Goal: Navigation & Orientation: Find specific page/section

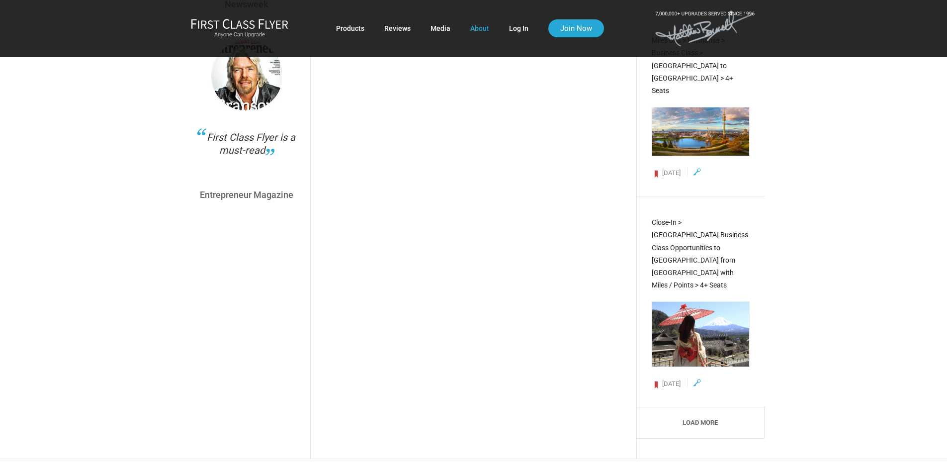
scroll to position [3740, 0]
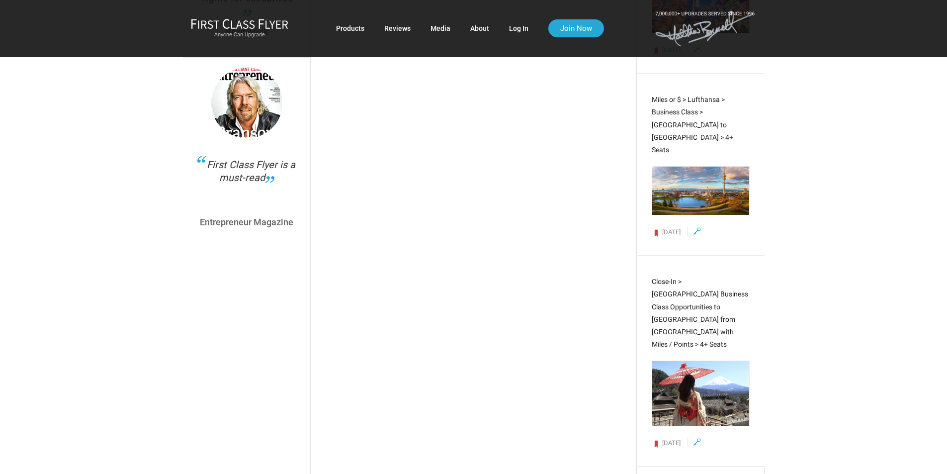
scroll to position [3714, 0]
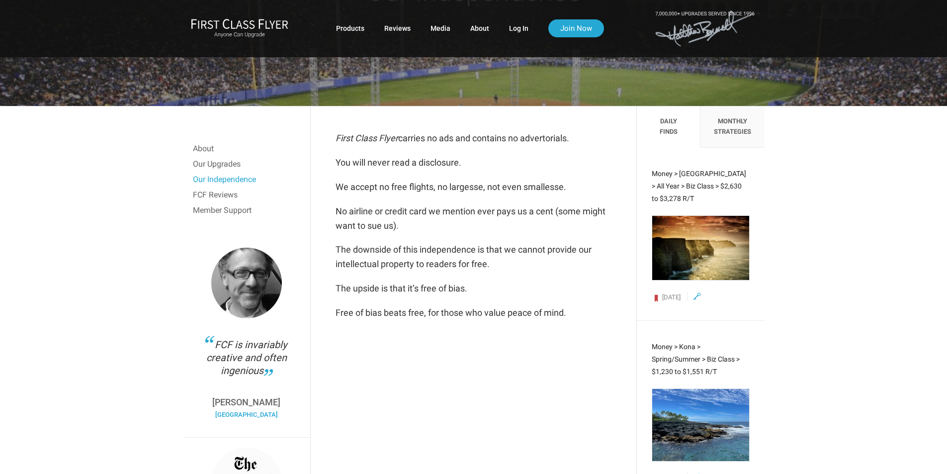
scroll to position [155, 0]
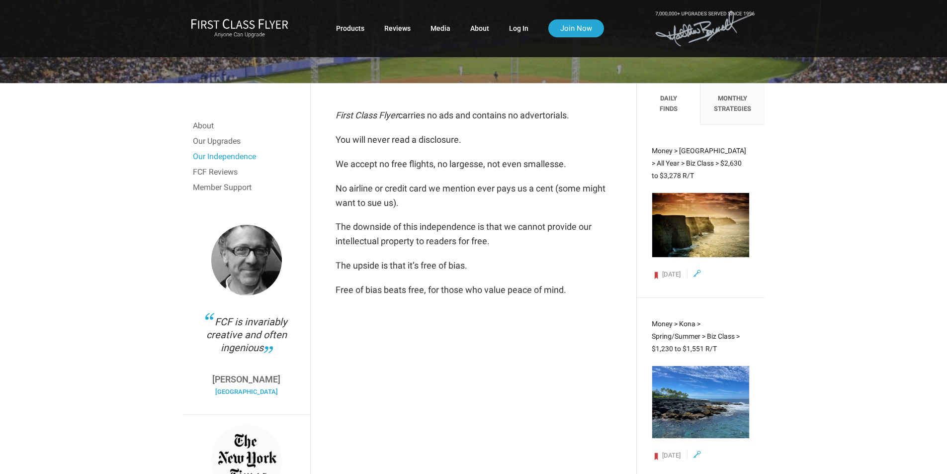
click at [731, 106] on li "Monthly Strategies" at bounding box center [732, 104] width 64 height 41
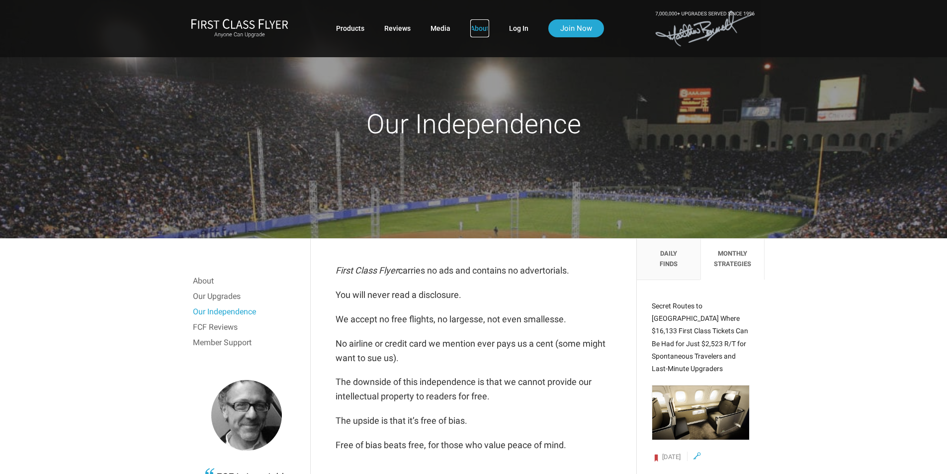
click at [480, 27] on link "About" at bounding box center [479, 28] width 19 height 18
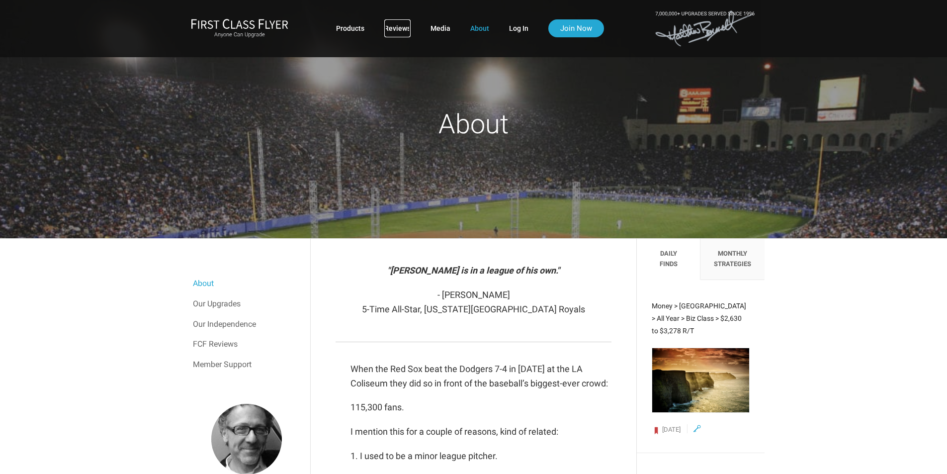
click at [392, 30] on link "Reviews" at bounding box center [397, 28] width 26 height 18
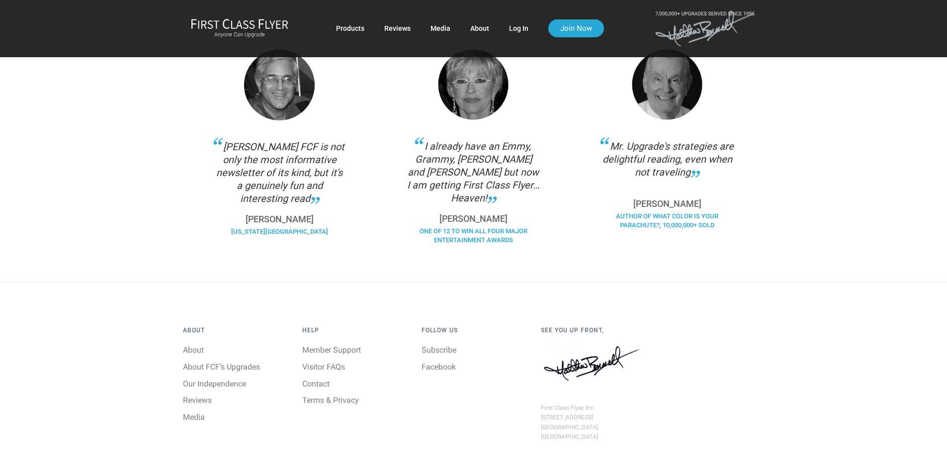
scroll to position [767, 0]
